Goal: Find contact information: Find contact information

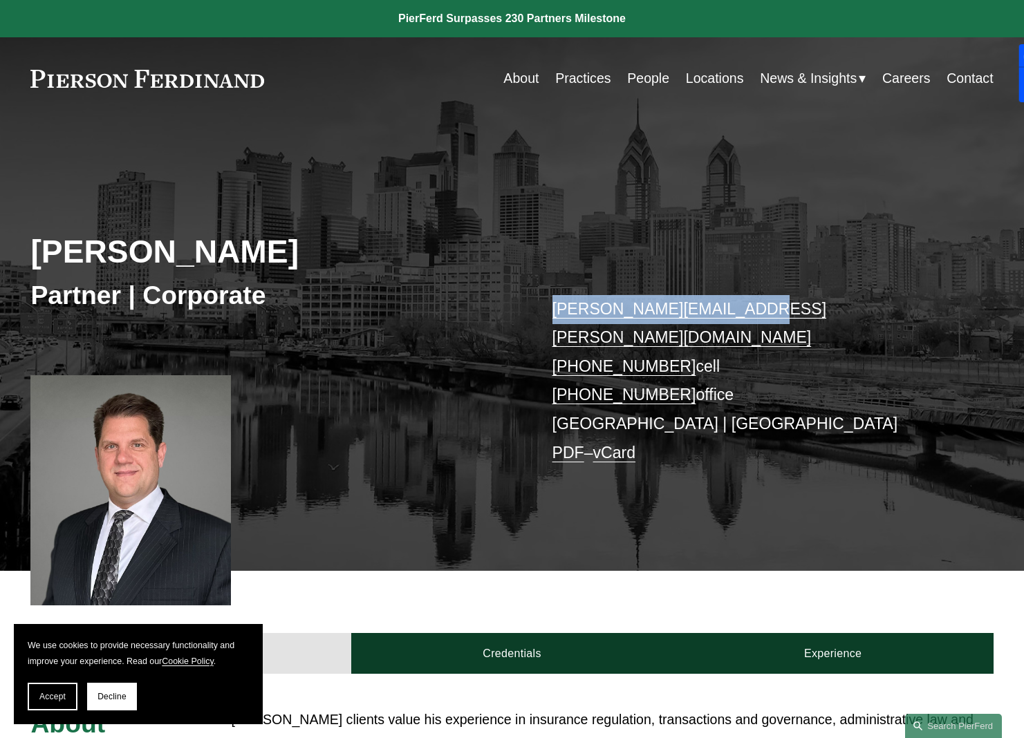
drag, startPoint x: 536, startPoint y: 308, endPoint x: 729, endPoint y: 312, distance: 193.6
click at [729, 312] on div "Todd Martin Partner | Corporate todd.martin@pierferd.com +1.608.219.7196 cell +…" at bounding box center [512, 360] width 1024 height 421
copy div "todd.martin@pierferd.com"
click at [518, 80] on link "About" at bounding box center [520, 78] width 35 height 27
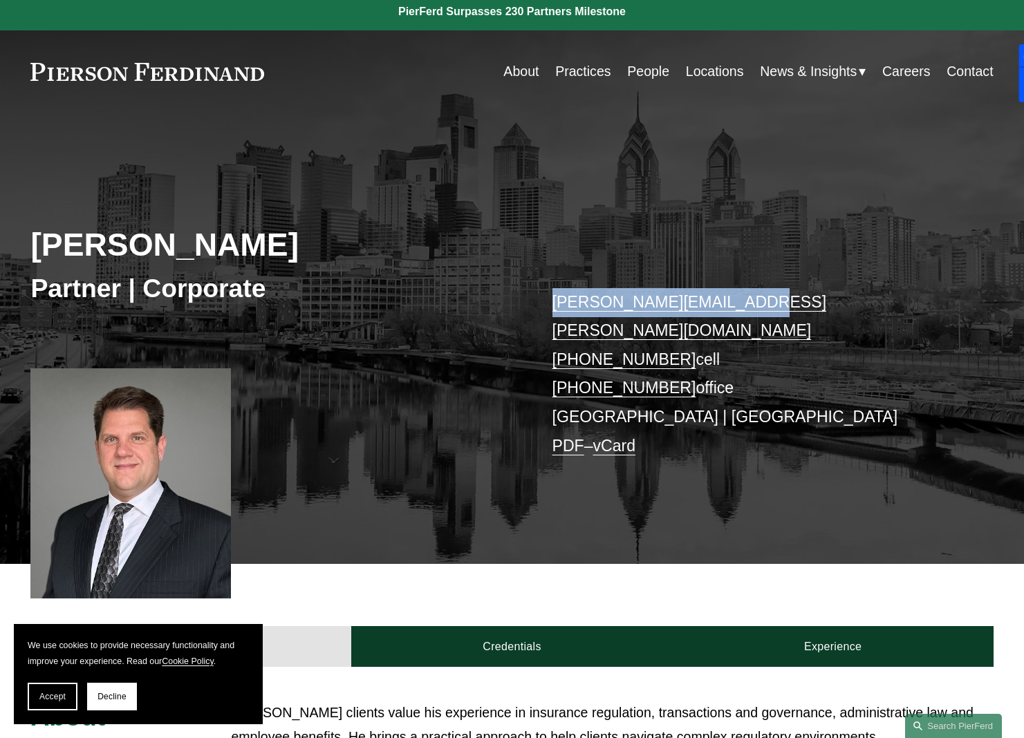
scroll to position [8, 0]
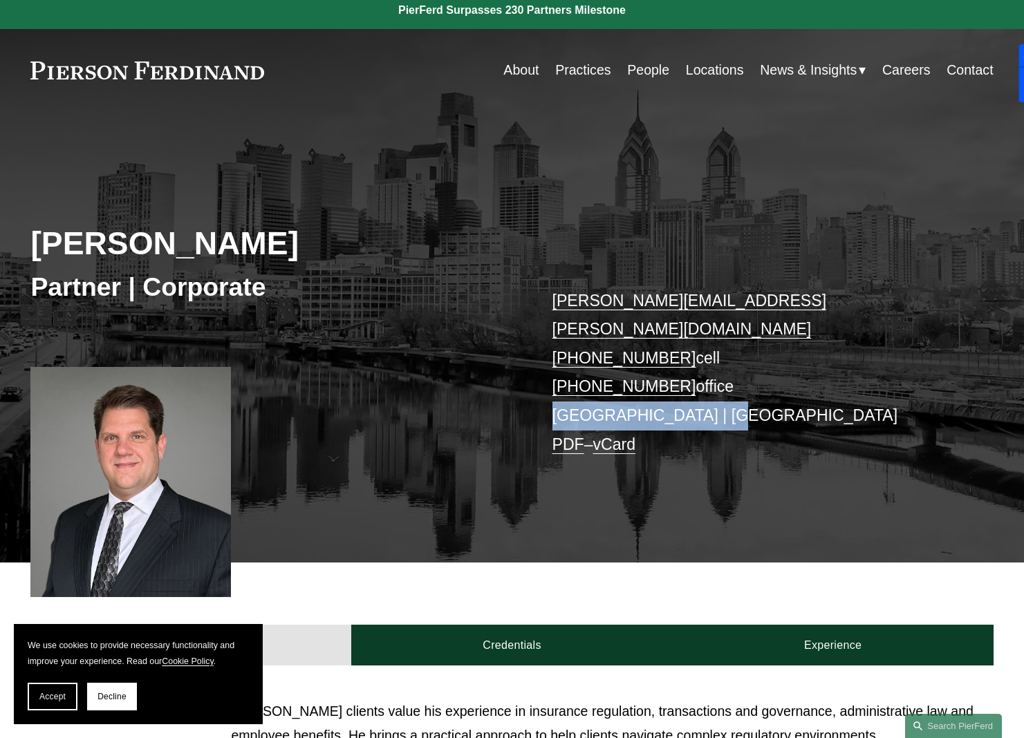
drag, startPoint x: 720, startPoint y: 389, endPoint x: 487, endPoint y: 375, distance: 232.7
click at [487, 375] on div "Todd Martin Partner | Corporate todd.martin@pierferd.com +1.608.219.7196 cell +…" at bounding box center [512, 352] width 1024 height 421
click at [793, 385] on p "todd.martin@pierferd.com +1.608.219.7196 cell +1.608.684.0593 office Philadelph…" at bounding box center [752, 373] width 401 height 173
click at [724, 72] on link "Locations" at bounding box center [715, 70] width 58 height 27
click at [769, 293] on p "todd.martin@pierferd.com +1.608.219.7196 cell +1.608.684.0593 office Philadelph…" at bounding box center [752, 373] width 401 height 173
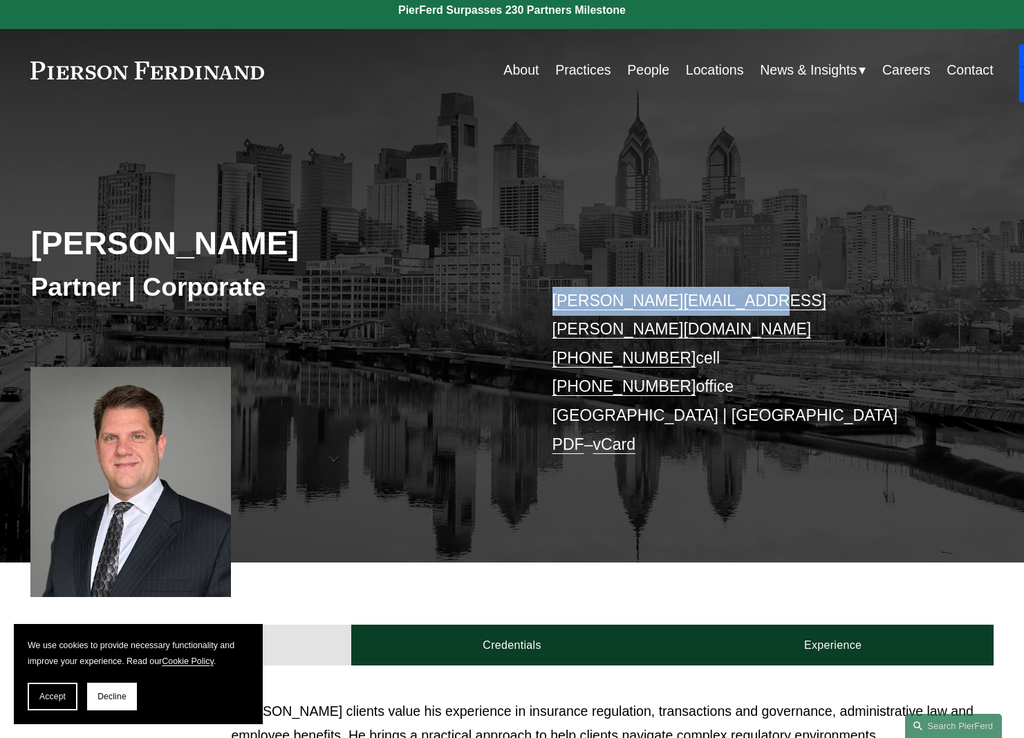
drag, startPoint x: 750, startPoint y: 299, endPoint x: 541, endPoint y: 289, distance: 209.7
click at [541, 289] on div "Todd Martin Partner | Corporate todd.martin@pierferd.com +1.608.219.7196 cell +…" at bounding box center [512, 352] width 1024 height 421
copy link "todd.martin@pierferd.com"
